Goal: Information Seeking & Learning: Learn about a topic

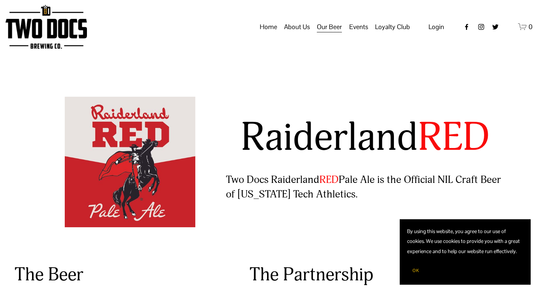
click at [416, 271] on span "OK" at bounding box center [416, 271] width 7 height 6
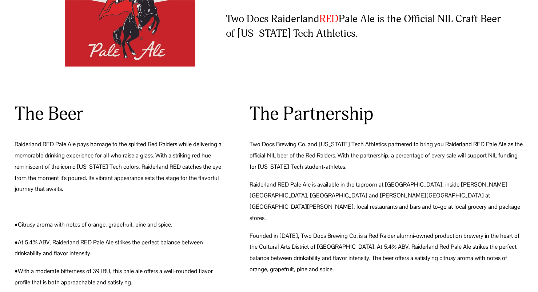
scroll to position [161, 0]
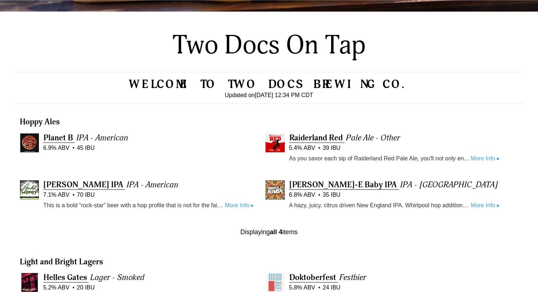
scroll to position [181, 0]
drag, startPoint x: 420, startPoint y: 163, endPoint x: 432, endPoint y: 160, distance: 12.3
click at [432, 160] on p "As you savor each sip of Raiderland Red Pale Ale, you'll not only enjoy the cra…" at bounding box center [380, 158] width 182 height 9
click at [467, 119] on h3 "Hoppy Ales" at bounding box center [269, 122] width 499 height 11
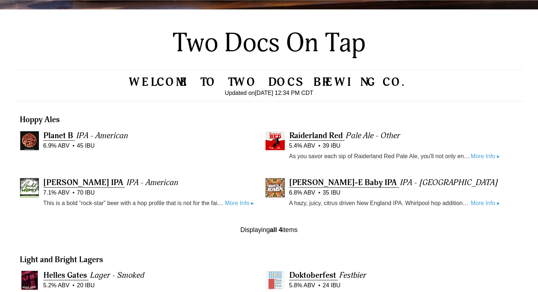
scroll to position [184, 0]
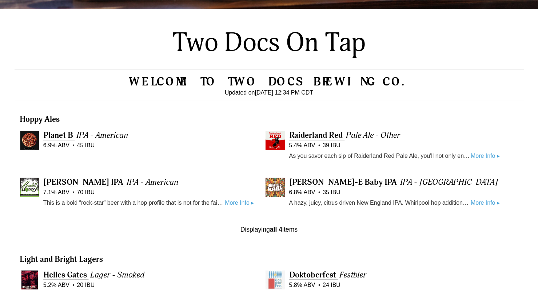
click at [480, 154] on link "More Info ▸" at bounding box center [485, 155] width 29 height 9
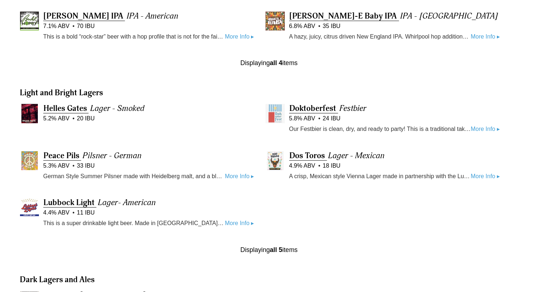
scroll to position [434, 0]
click at [234, 225] on link "More Info ▸" at bounding box center [239, 222] width 29 height 9
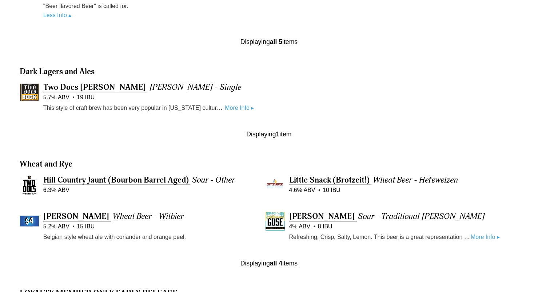
scroll to position [672, 0]
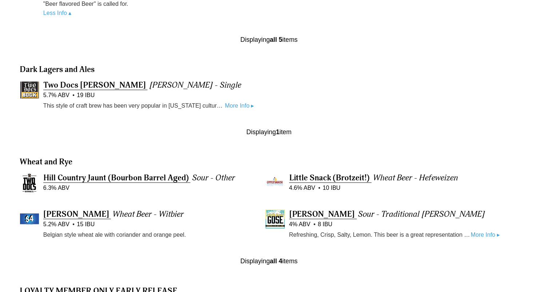
click at [244, 101] on link "More Info ▸" at bounding box center [239, 105] width 29 height 9
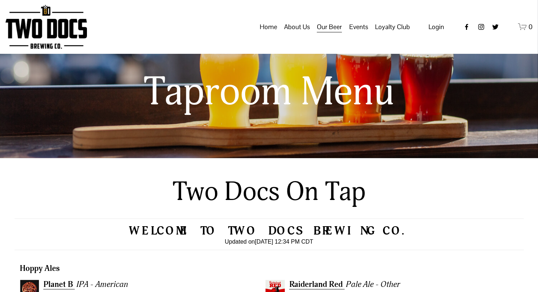
scroll to position [0, 0]
